Goal: Transaction & Acquisition: Purchase product/service

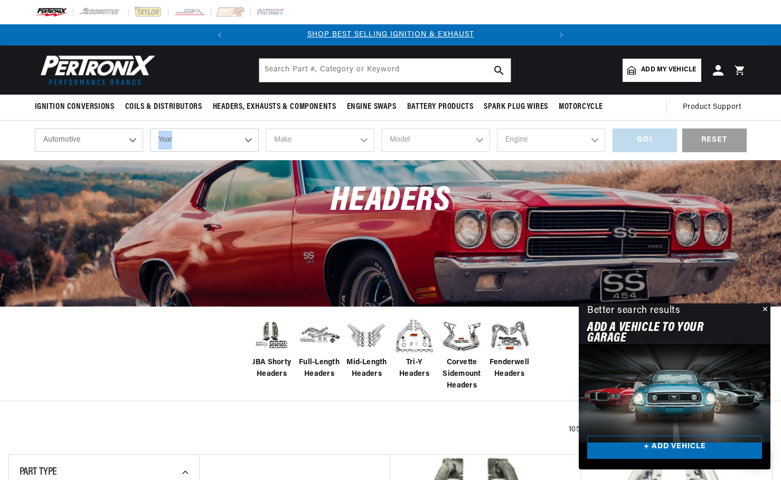
drag, startPoint x: 282, startPoint y: 153, endPoint x: 195, endPoint y: 145, distance: 87.0
click at [199, 146] on div "shop by vehicle What are you working on? Automotive Agricultural Industrial Mar…" at bounding box center [391, 140] width 712 height 40
drag, startPoint x: 195, startPoint y: 145, endPoint x: 139, endPoint y: 141, distance: 56.2
click at [139, 141] on select "Automotive Agricultural Industrial Marine Motorcycle" at bounding box center [89, 139] width 109 height 23
click at [235, 143] on select "Year [DATE] 2023 2022 2021 2020 2019 2018 2017 2016 2015 2014 2013 2012 2011 20…" at bounding box center [204, 139] width 109 height 23
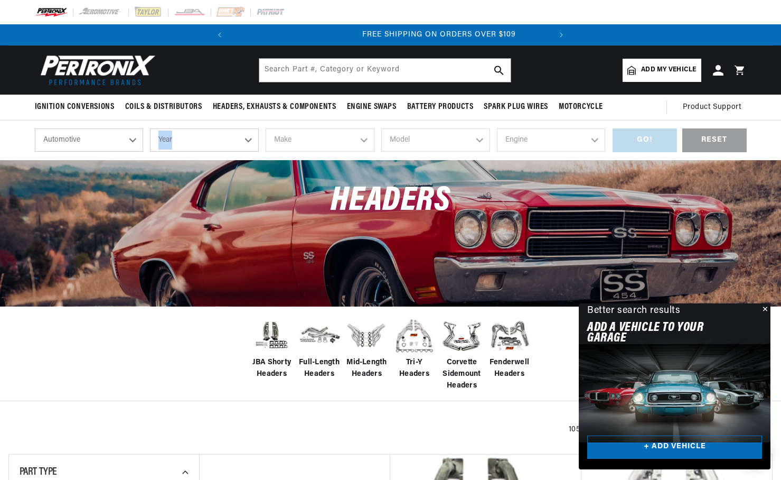
scroll to position [0, 320]
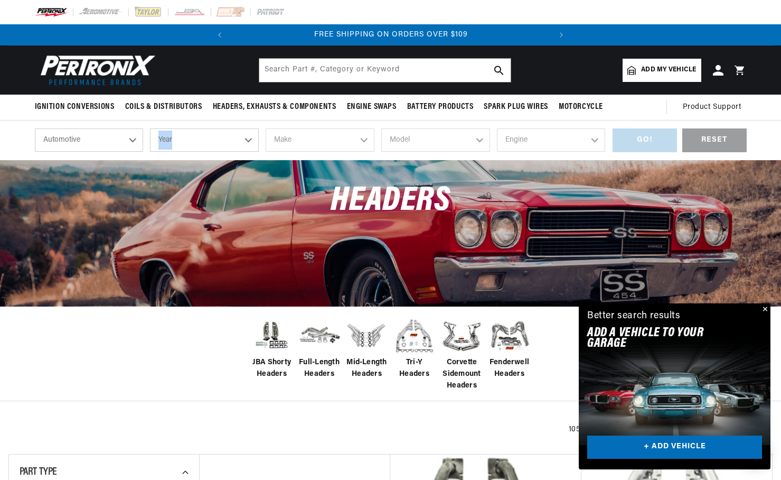
select select "1978"
click at [150, 128] on select "Year [DATE] 2023 2022 2021 2020 2019 2018 2017 2016 2015 2014 2013 2012 2011 20…" at bounding box center [204, 139] width 109 height 23
select select "1978"
click at [360, 137] on select "Make Alfa Romeo American Motors Audi Avanti BMW Buick Cadillac Checker Chevrole…" at bounding box center [320, 139] width 109 height 23
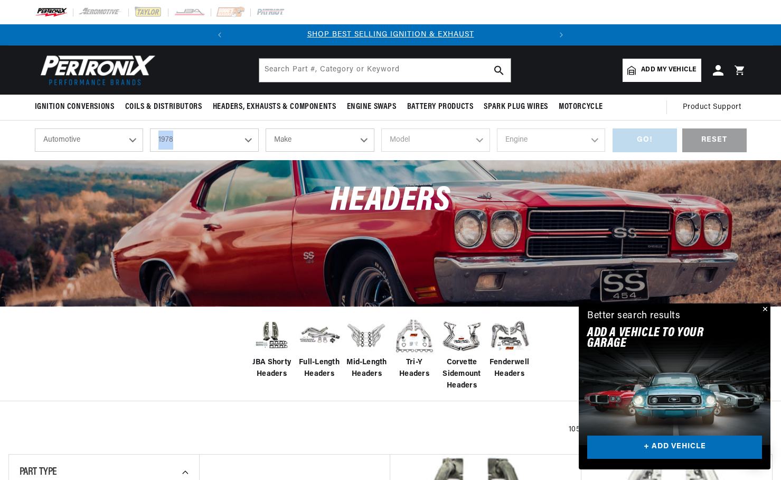
select select "Chevrolet"
click at [266, 128] on select "Make Alfa Romeo American Motors Audi Avanti BMW Buick Cadillac Checker Chevrole…" at bounding box center [320, 139] width 109 height 23
select select "Chevrolet"
click at [485, 141] on select "Model C10 C10 Suburban C20 C20 Suburban C30 C50 [GEOGRAPHIC_DATA] Caprice Corve…" at bounding box center [435, 139] width 109 height 23
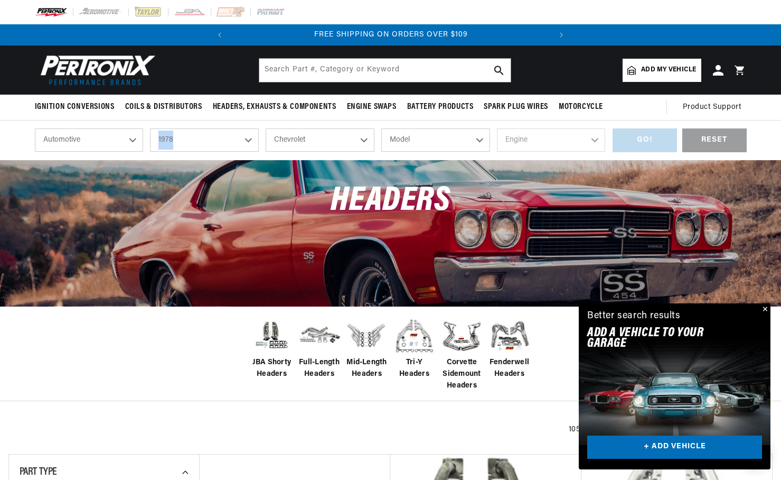
select select "Corvette"
click at [381, 128] on select "Model C10 C10 Suburban C20 C20 Suburban C30 C50 [GEOGRAPHIC_DATA] Caprice Corve…" at bounding box center [435, 139] width 109 height 23
select select "Corvette"
click at [569, 140] on select "Engine 5.7L" at bounding box center [551, 139] width 109 height 23
select select "5.7L"
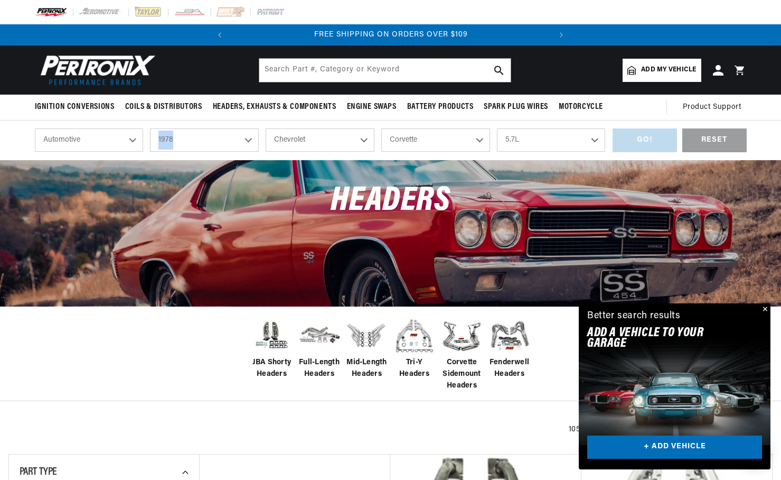
click at [497, 128] on select "Engine 5.7L" at bounding box center [551, 139] width 109 height 23
select select "5.7L"
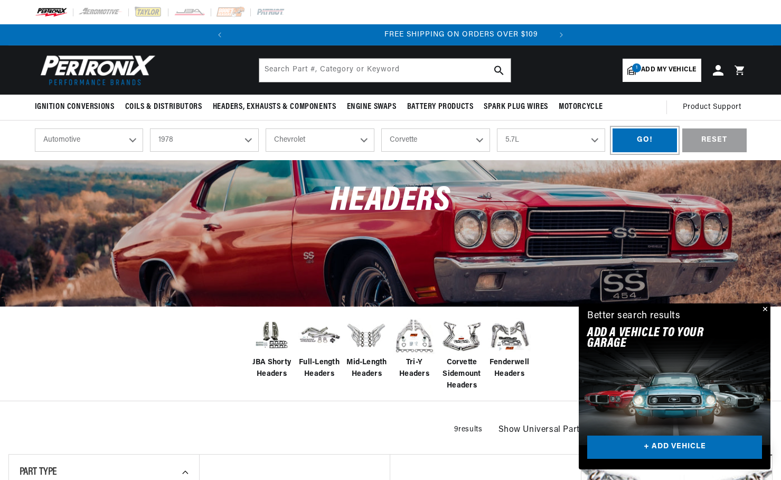
click at [651, 138] on div "GO!" at bounding box center [645, 140] width 64 height 24
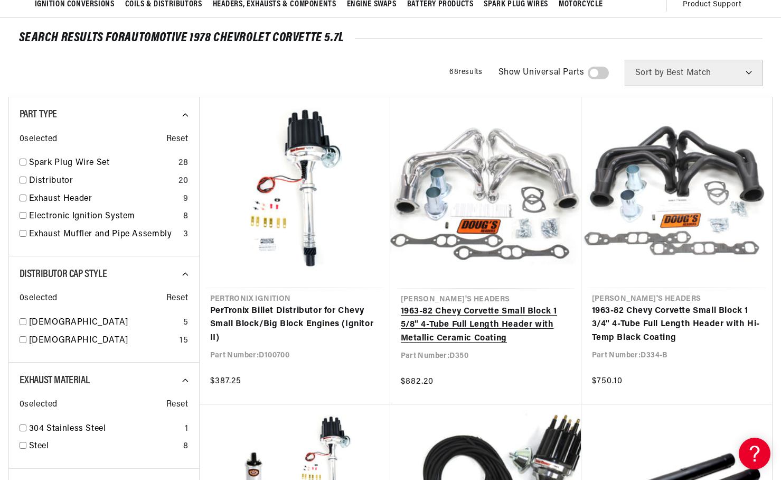
scroll to position [136, 0]
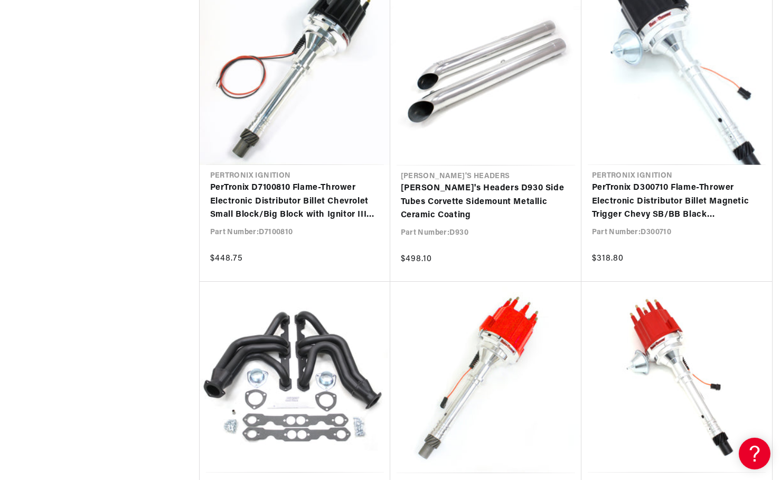
scroll to position [2377, 0]
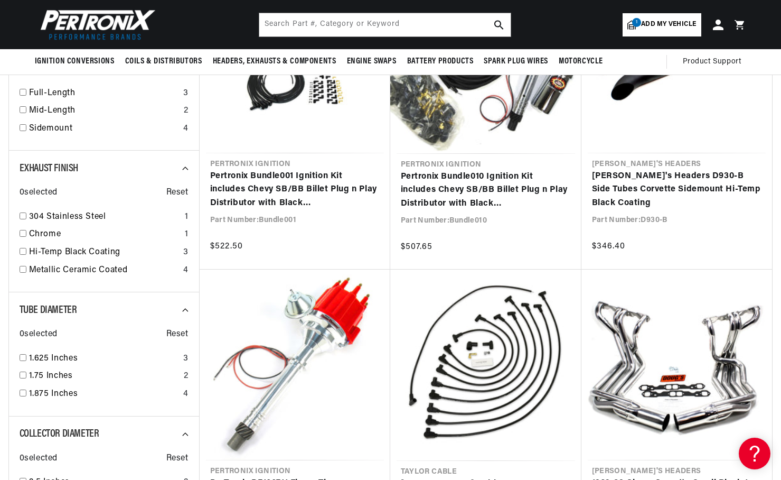
scroll to position [483, 0]
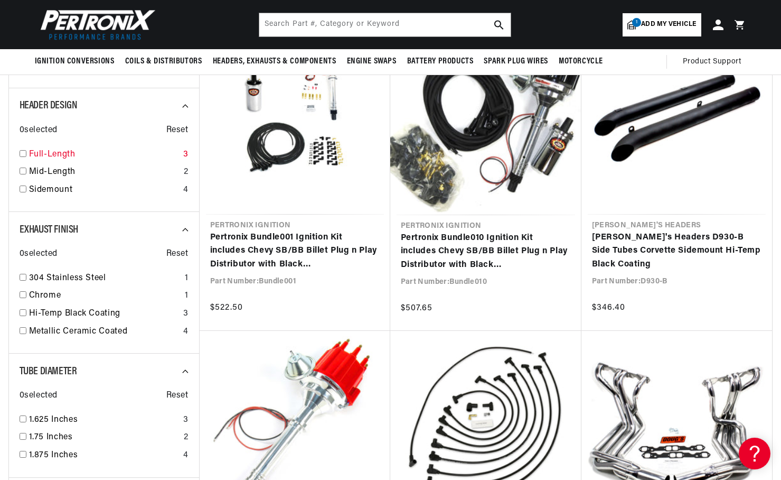
click at [63, 155] on link "Full-Length" at bounding box center [104, 155] width 150 height 14
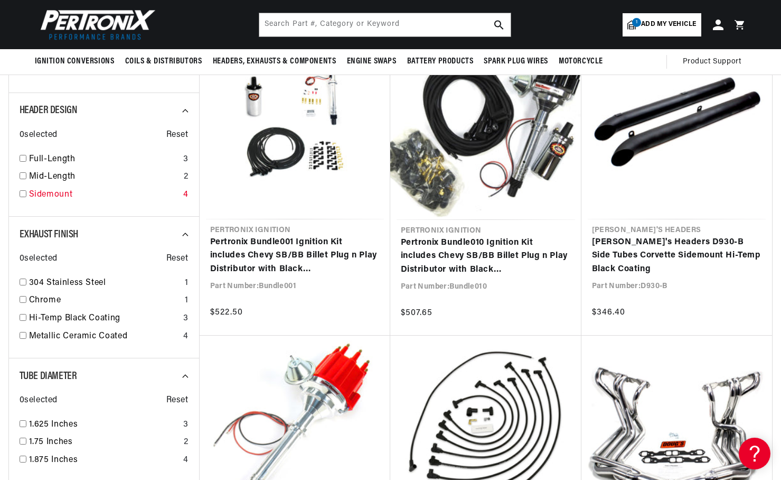
click at [58, 194] on link "Sidemount" at bounding box center [104, 195] width 150 height 14
